Goal: Obtain resource: Obtain resource

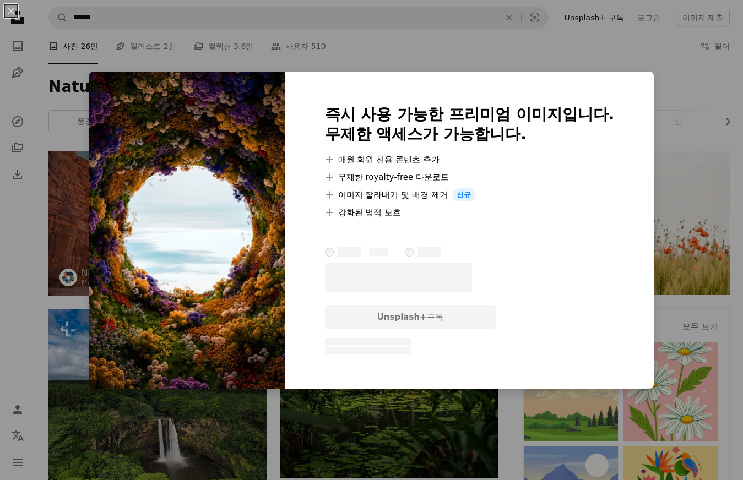
scroll to position [4408, 0]
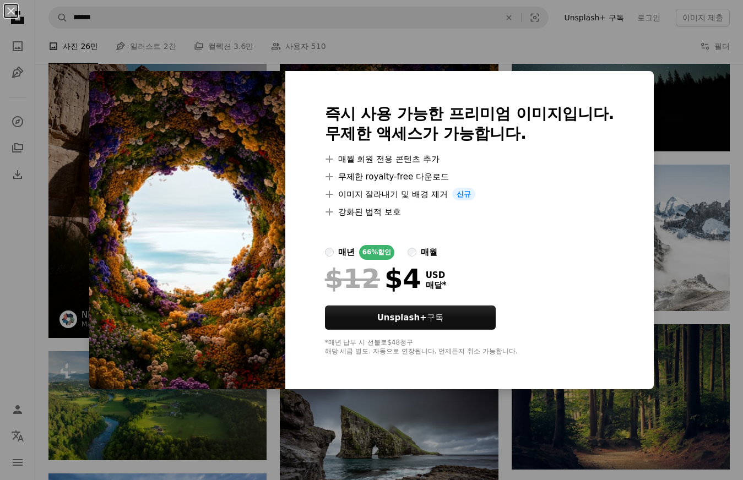
click at [694, 32] on div "An X shape 즉시 사용 가능한 프리미엄 이미지입니다. 무제한 액세스가 가능합니다. A plus sign 매월 회원 전용 콘텐츠 추가 A…" at bounding box center [371, 240] width 743 height 480
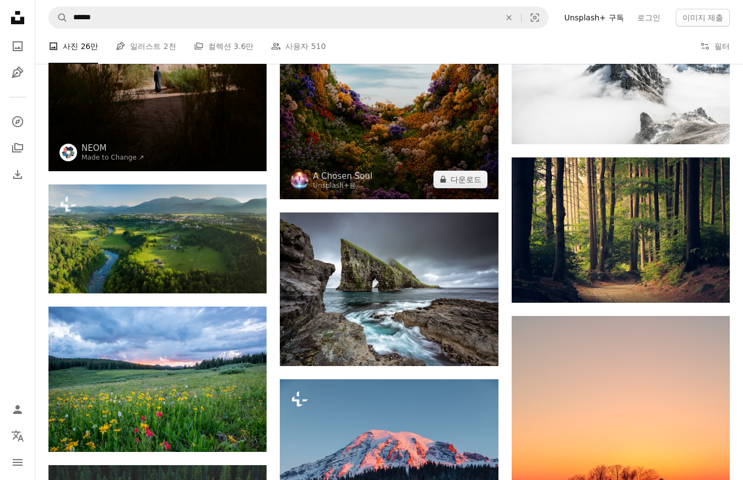
scroll to position [4588, 0]
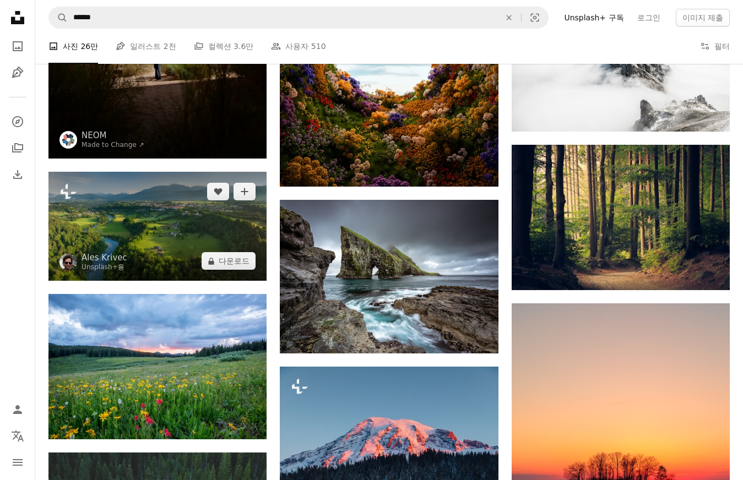
click at [166, 228] on img at bounding box center [157, 226] width 218 height 109
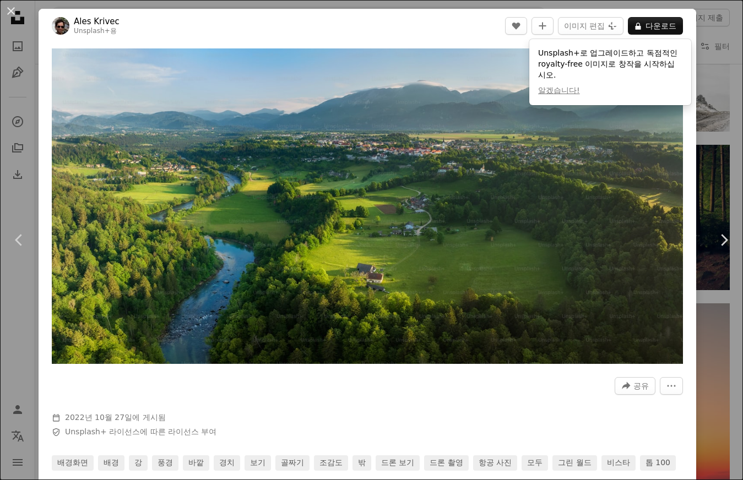
click at [696, 58] on div "Zoom in" at bounding box center [368, 206] width 658 height 327
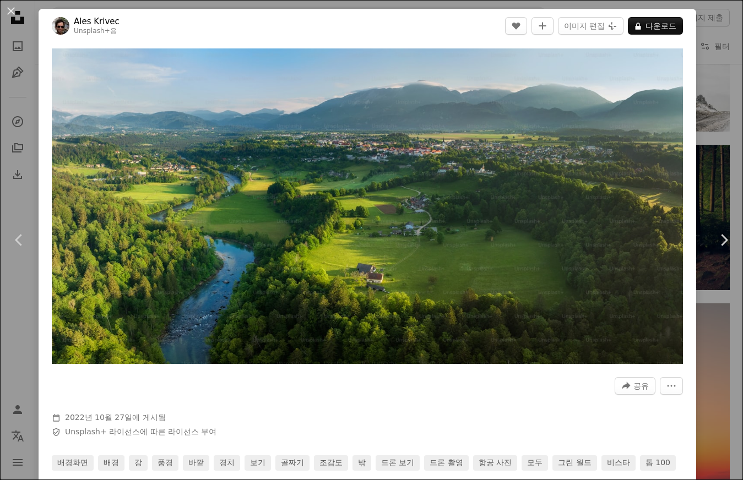
click at [706, 41] on div "An X shape Chevron left Chevron right Ales Krivec Unsplash+ 용 A heart A plus si…" at bounding box center [371, 240] width 743 height 480
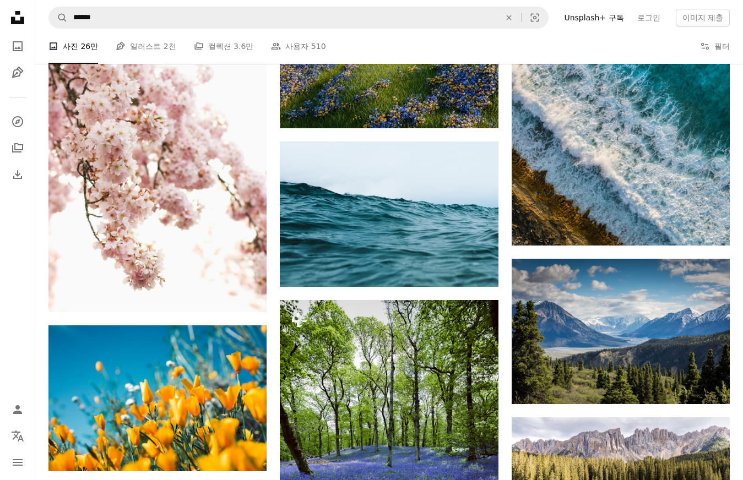
scroll to position [7764, 0]
